Goal: Task Accomplishment & Management: Use online tool/utility

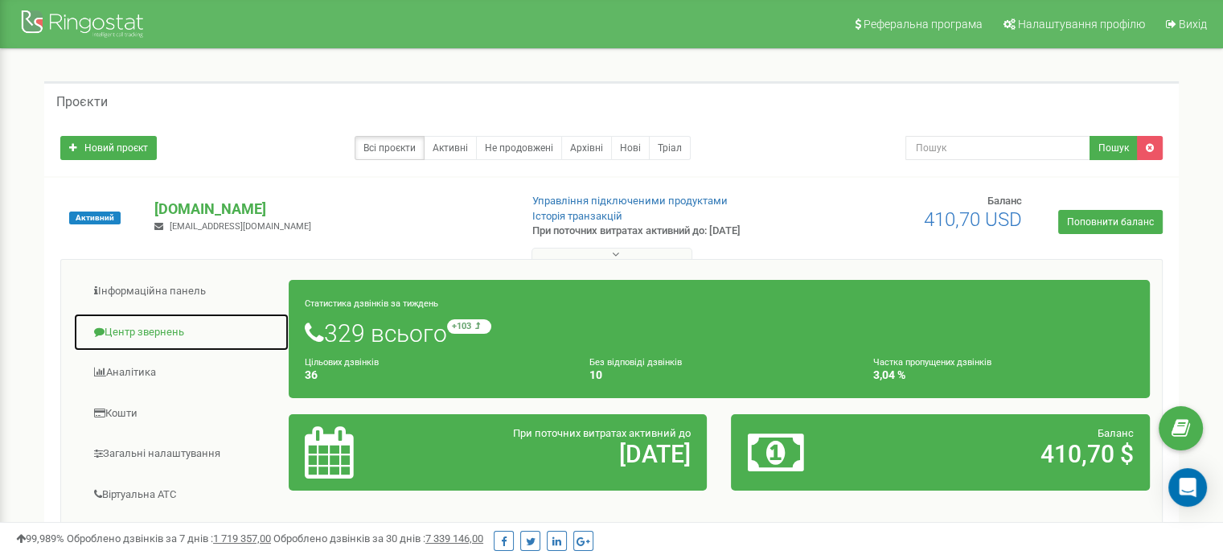
click at [162, 327] on link "Центр звернень" at bounding box center [181, 332] width 216 height 39
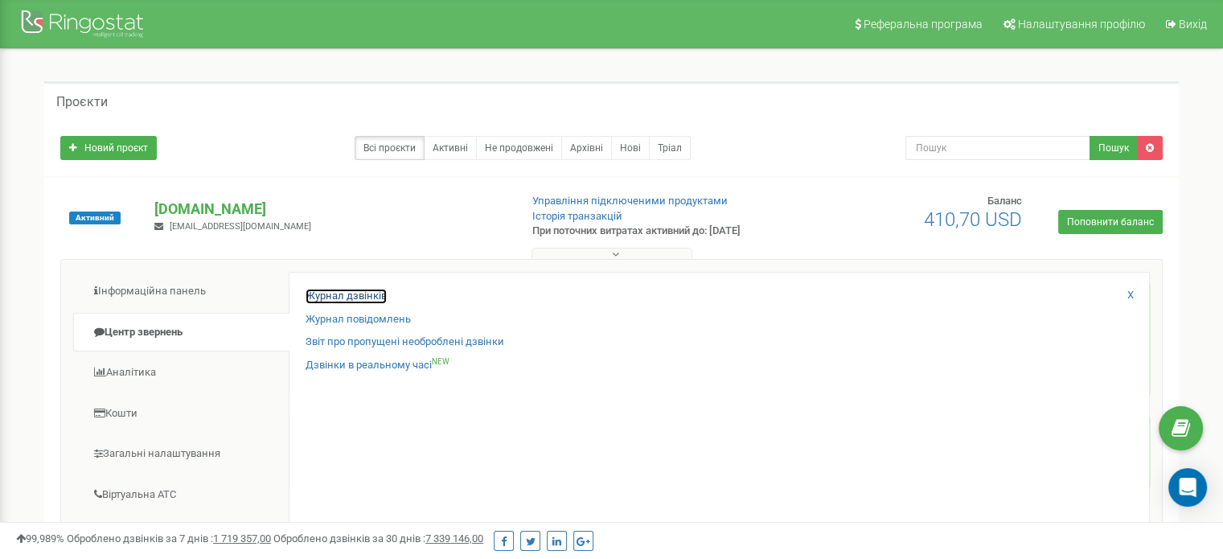
click at [363, 298] on link "Журнал дзвінків" at bounding box center [345, 296] width 81 height 15
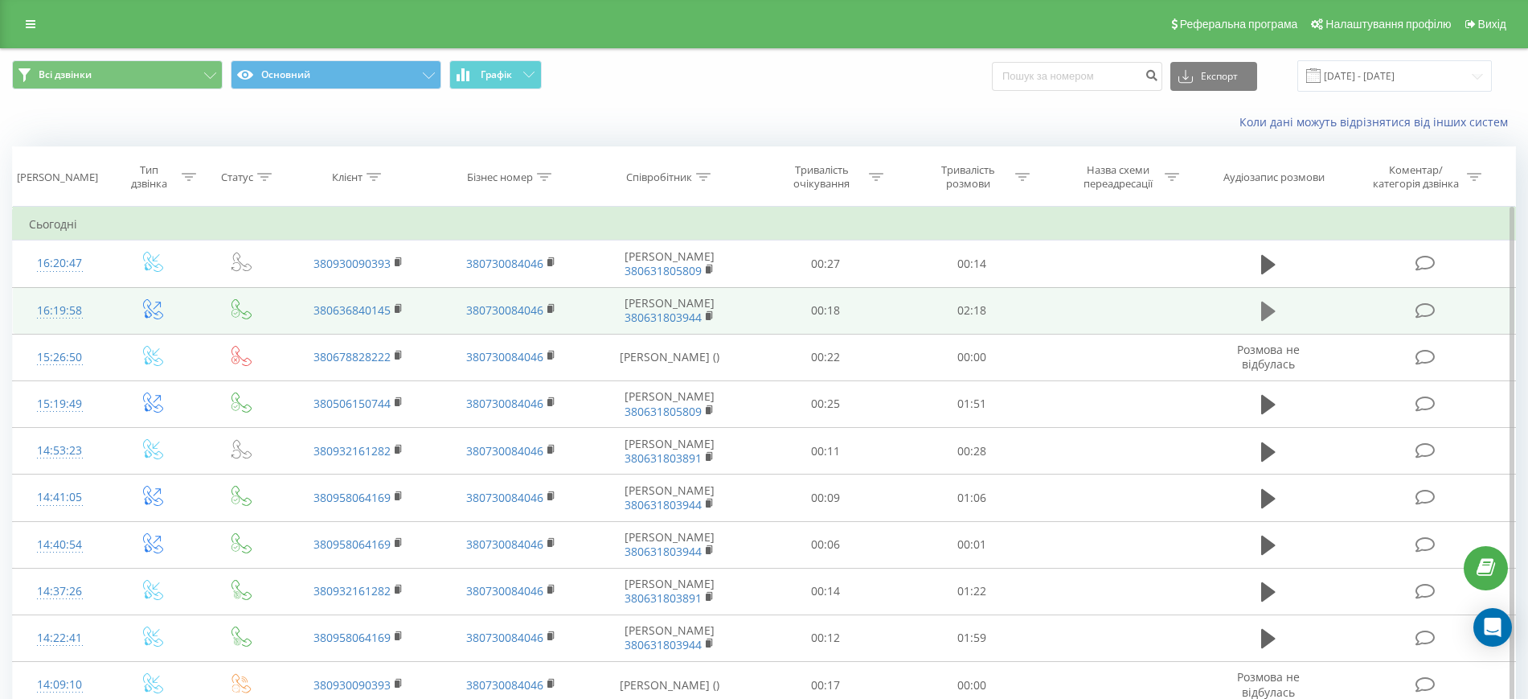
click at [1266, 310] on icon at bounding box center [1268, 310] width 14 height 19
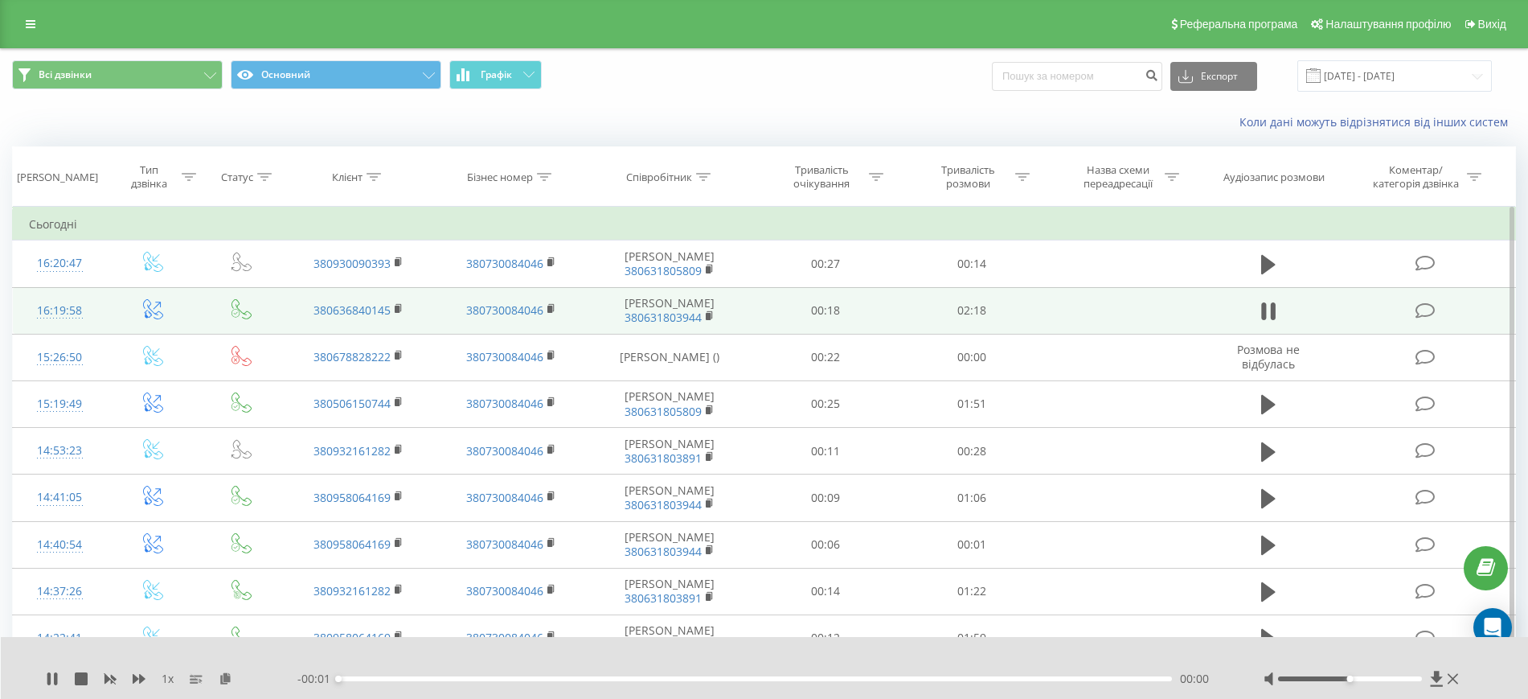
click at [386, 673] on div "- 00:01 00:00 00:00" at bounding box center [760, 678] width 926 height 16
click at [399, 676] on div "00:00" at bounding box center [755, 678] width 834 height 5
click at [921, 80] on div "Всі дзвінки Основний Графік Експорт .csv .xls .xlsx 19.07.2025 - 19.08.2025" at bounding box center [764, 75] width 1504 height 31
click at [56, 673] on icon at bounding box center [55, 678] width 3 height 13
click at [1434, 673] on icon at bounding box center [1437, 678] width 14 height 16
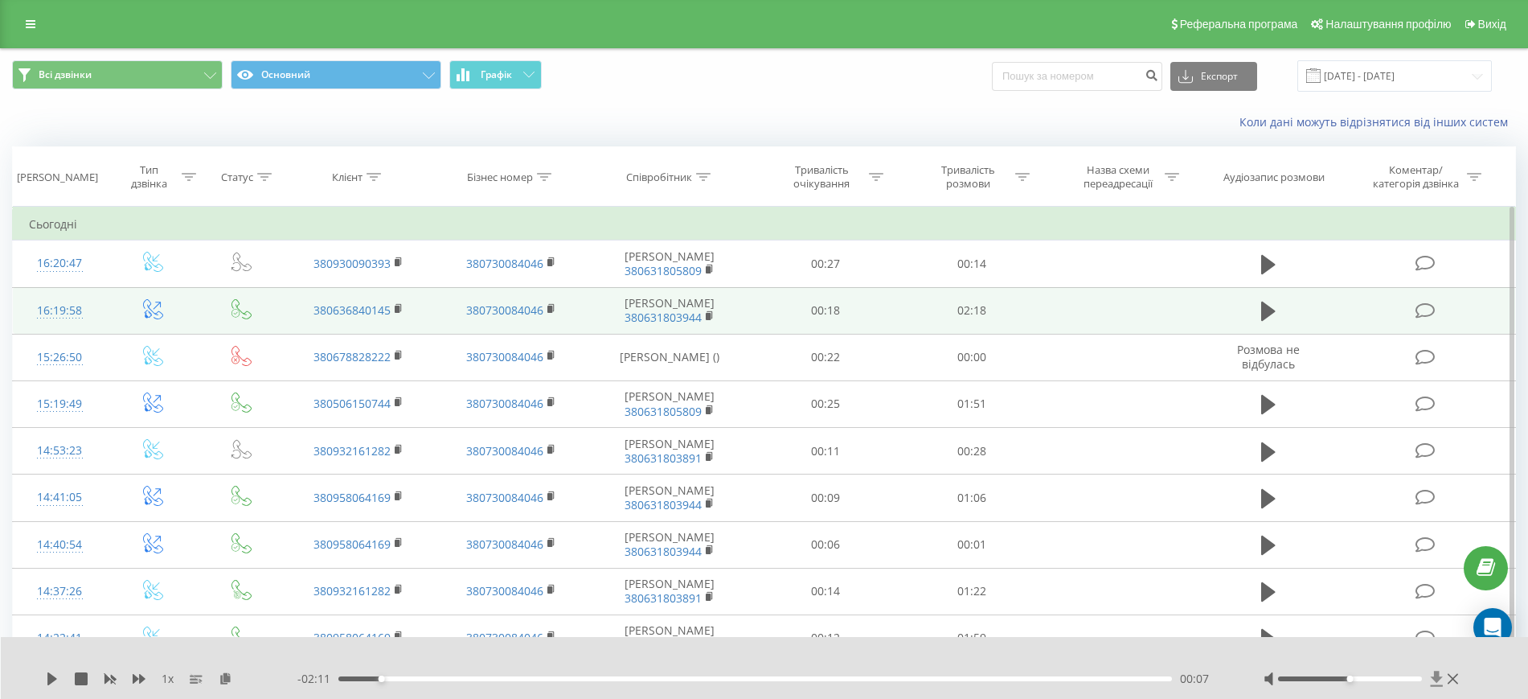
click at [1438, 674] on icon at bounding box center [1437, 677] width 12 height 15
click at [1437, 680] on icon at bounding box center [1437, 677] width 12 height 15
click at [1438, 678] on icon at bounding box center [1437, 677] width 12 height 15
click at [1438, 674] on icon at bounding box center [1437, 677] width 12 height 15
drag, startPoint x: 1438, startPoint y: 674, endPoint x: 1458, endPoint y: 679, distance: 20.9
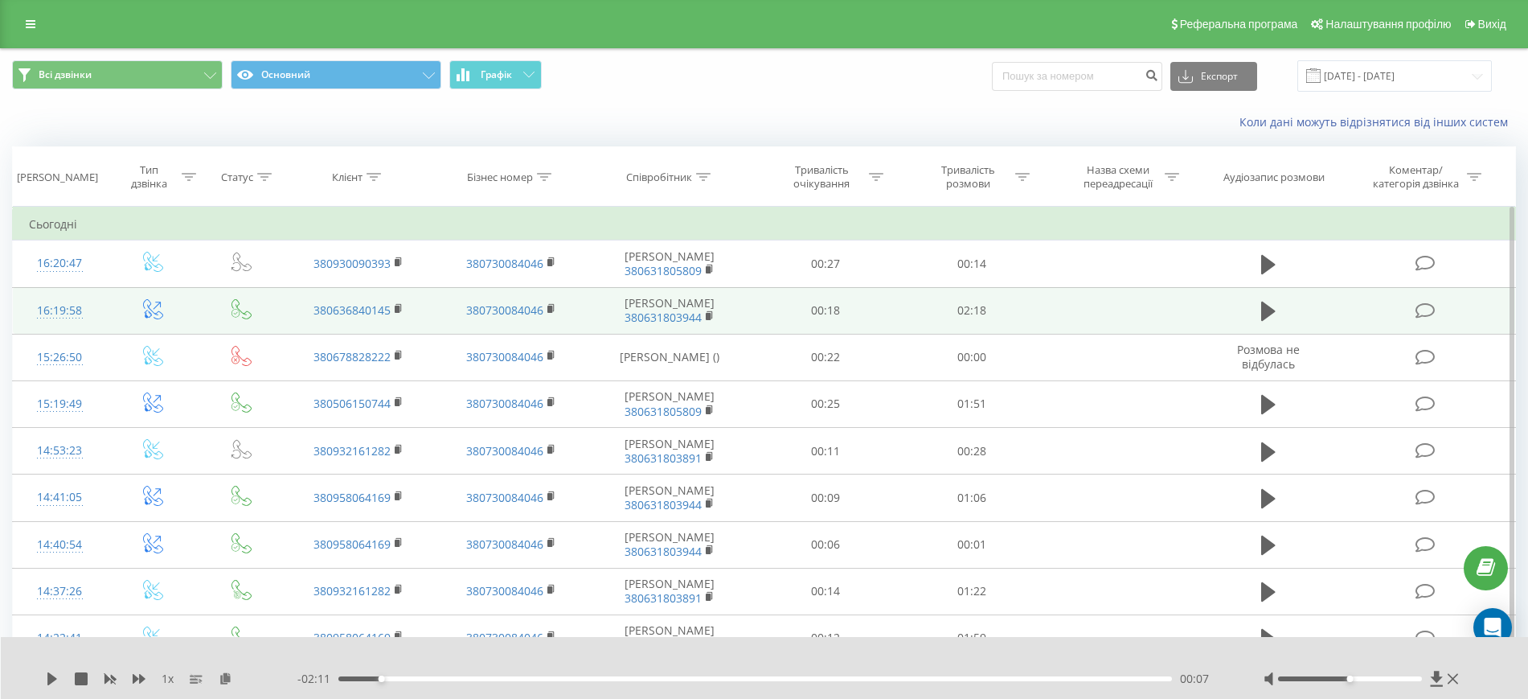
click at [1458, 679] on div at bounding box center [1363, 678] width 199 height 16
